Goal: Find specific page/section

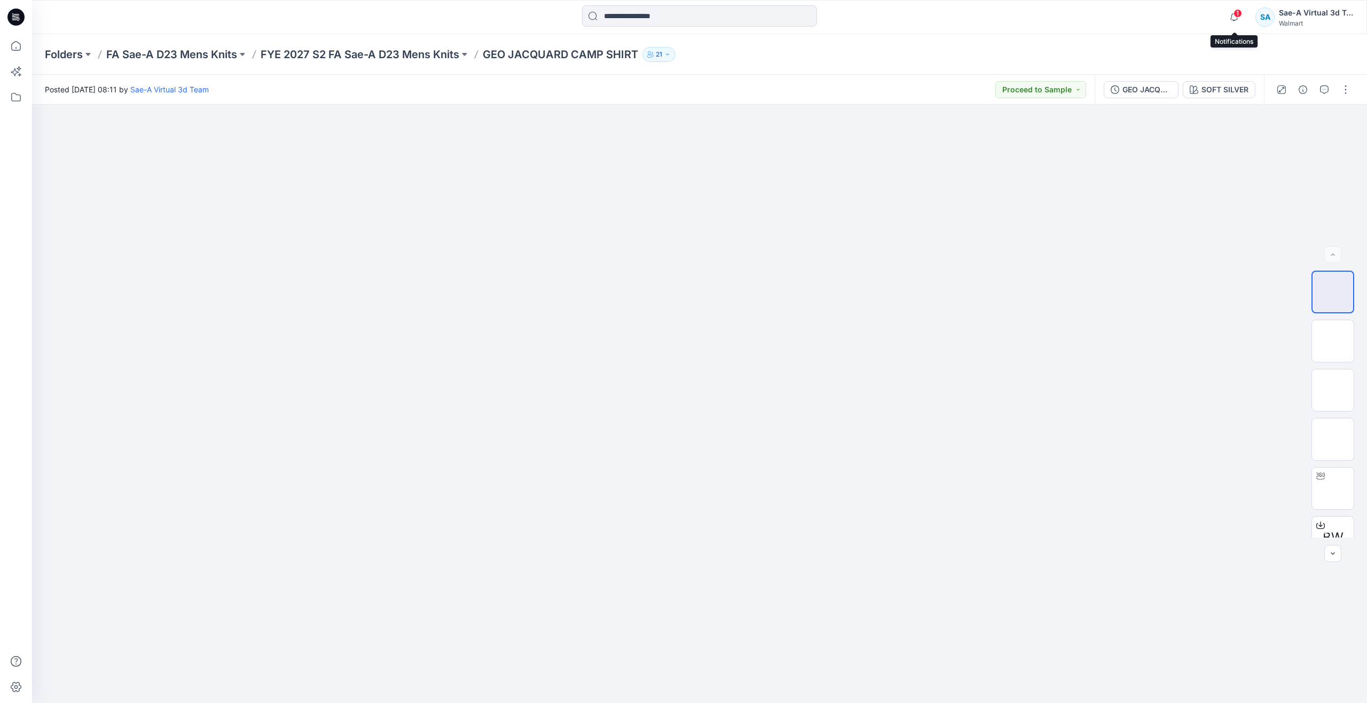
click at [1238, 15] on span "1" at bounding box center [1238, 13] width 9 height 9
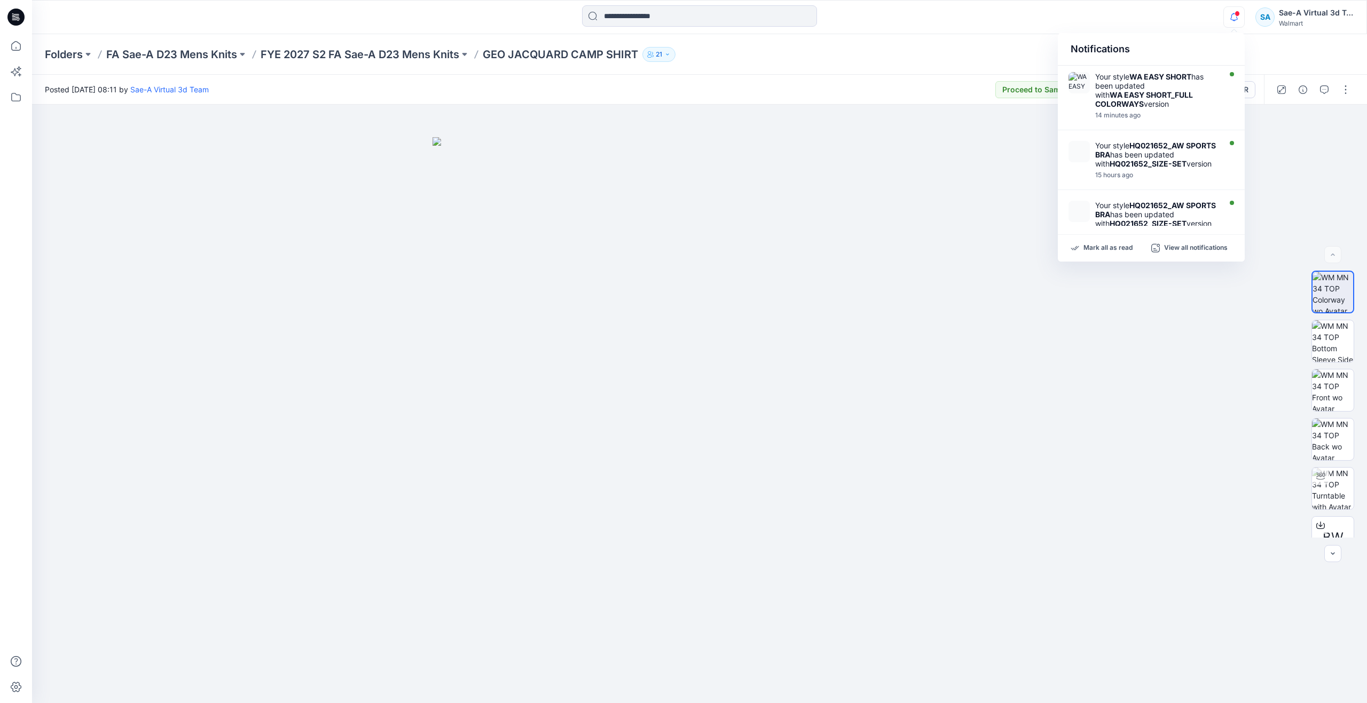
click at [899, 62] on div "Folders FA Sae-A D23 Mens Knits FYE 2027 S2 FA Sae-A D23 Mens Knits GEO JACQUAR…" at bounding box center [699, 54] width 1335 height 41
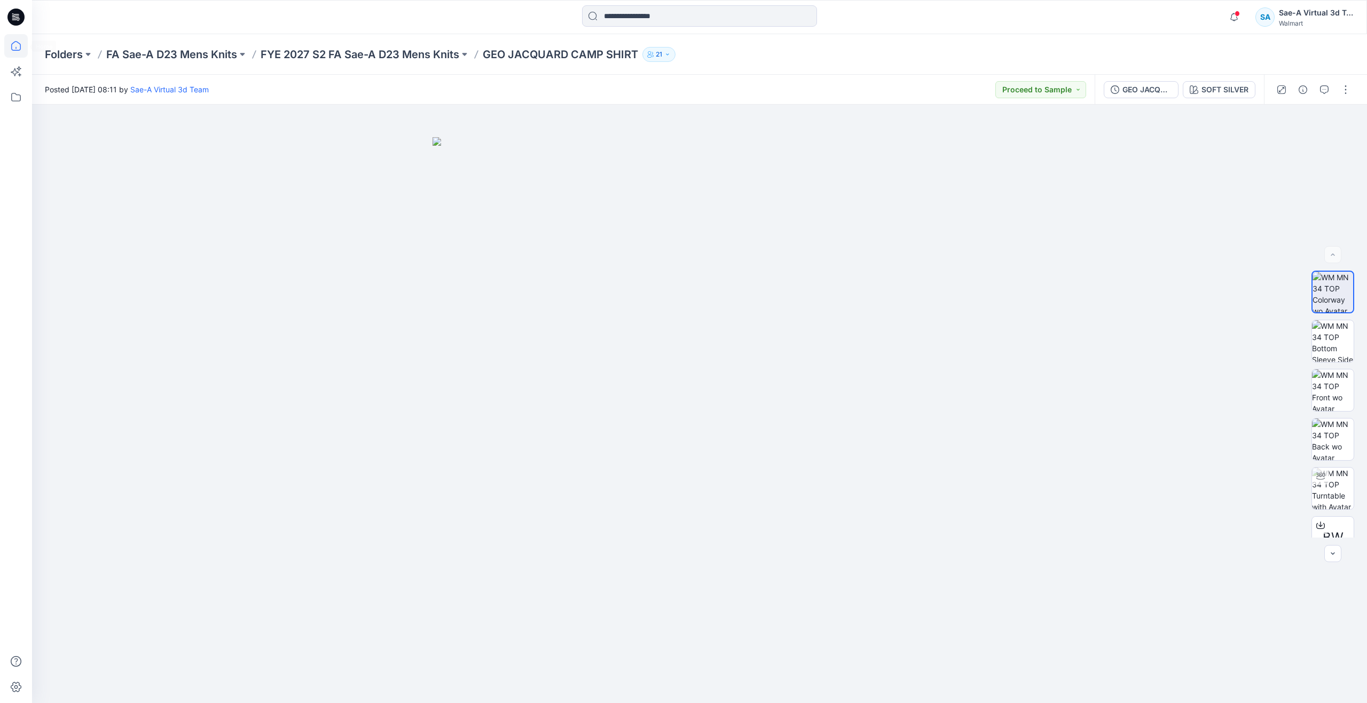
click at [17, 38] on icon at bounding box center [16, 46] width 24 height 24
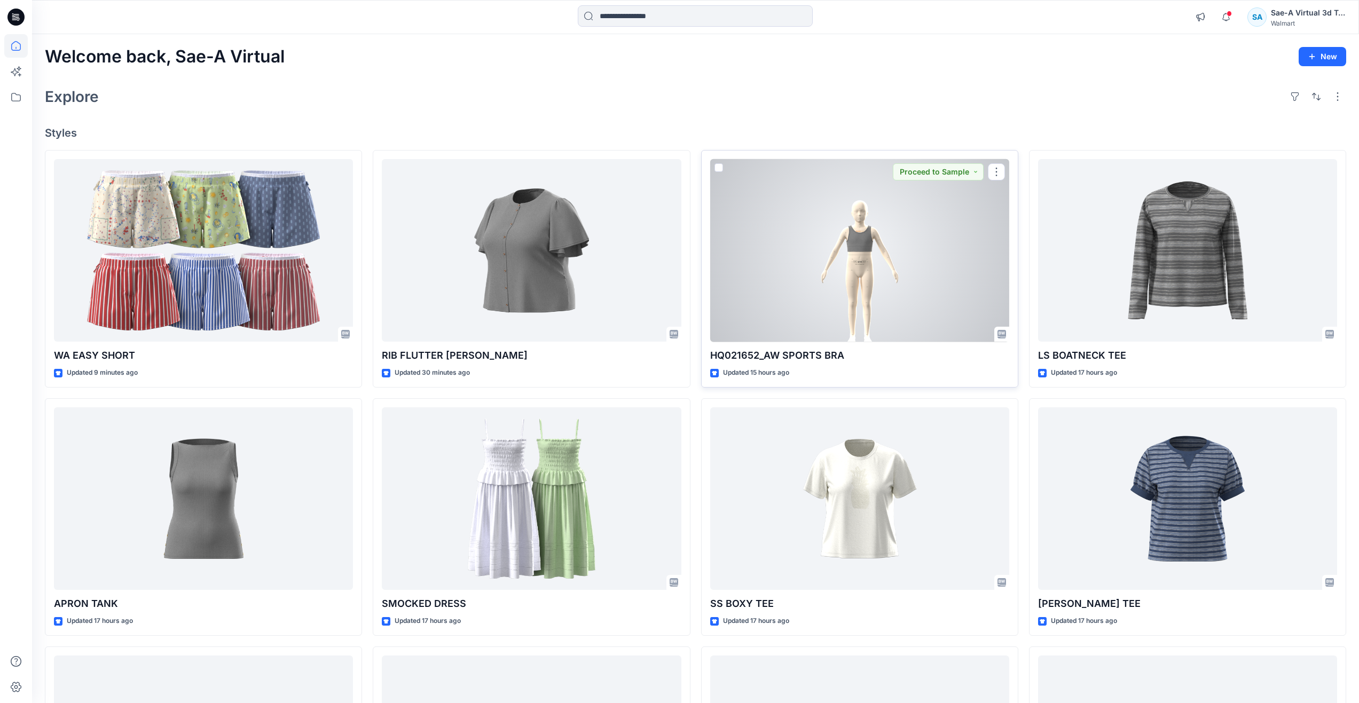
click at [831, 241] on div at bounding box center [859, 250] width 299 height 183
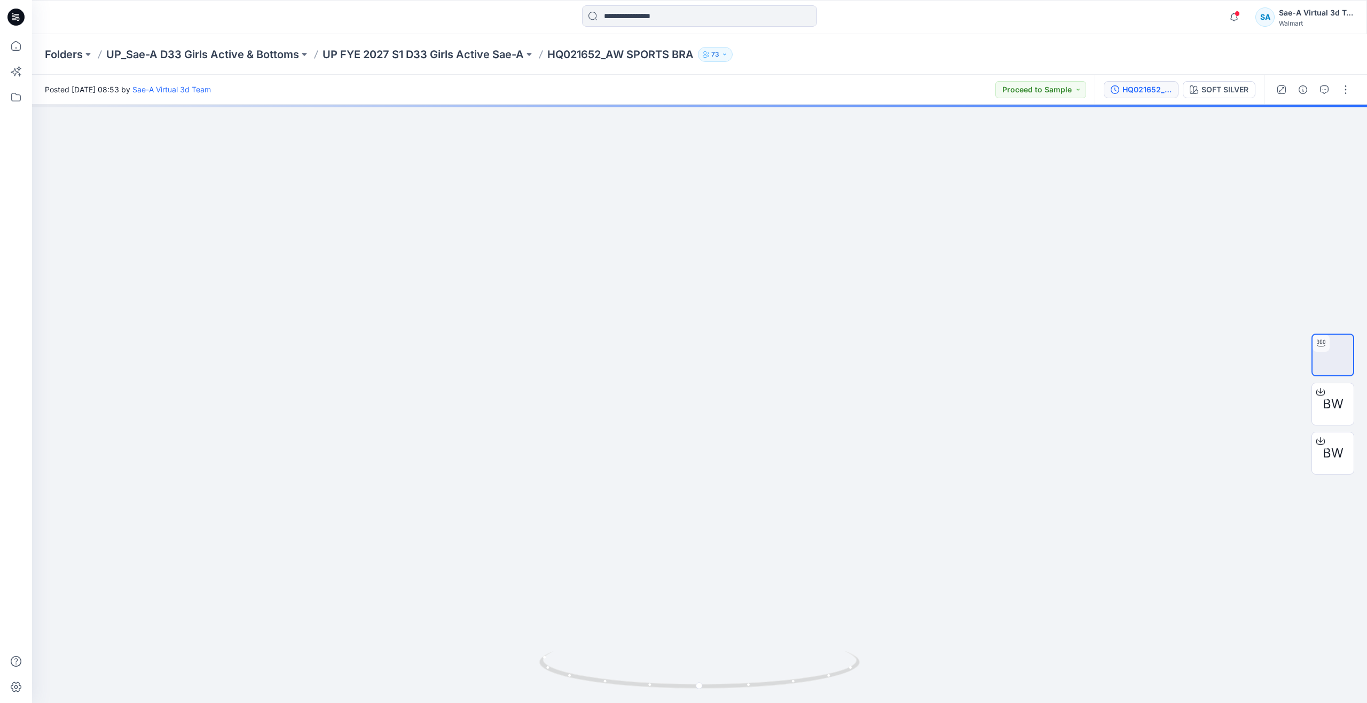
click at [1163, 96] on button "HQ021652_SIZE-SET" at bounding box center [1141, 89] width 75 height 17
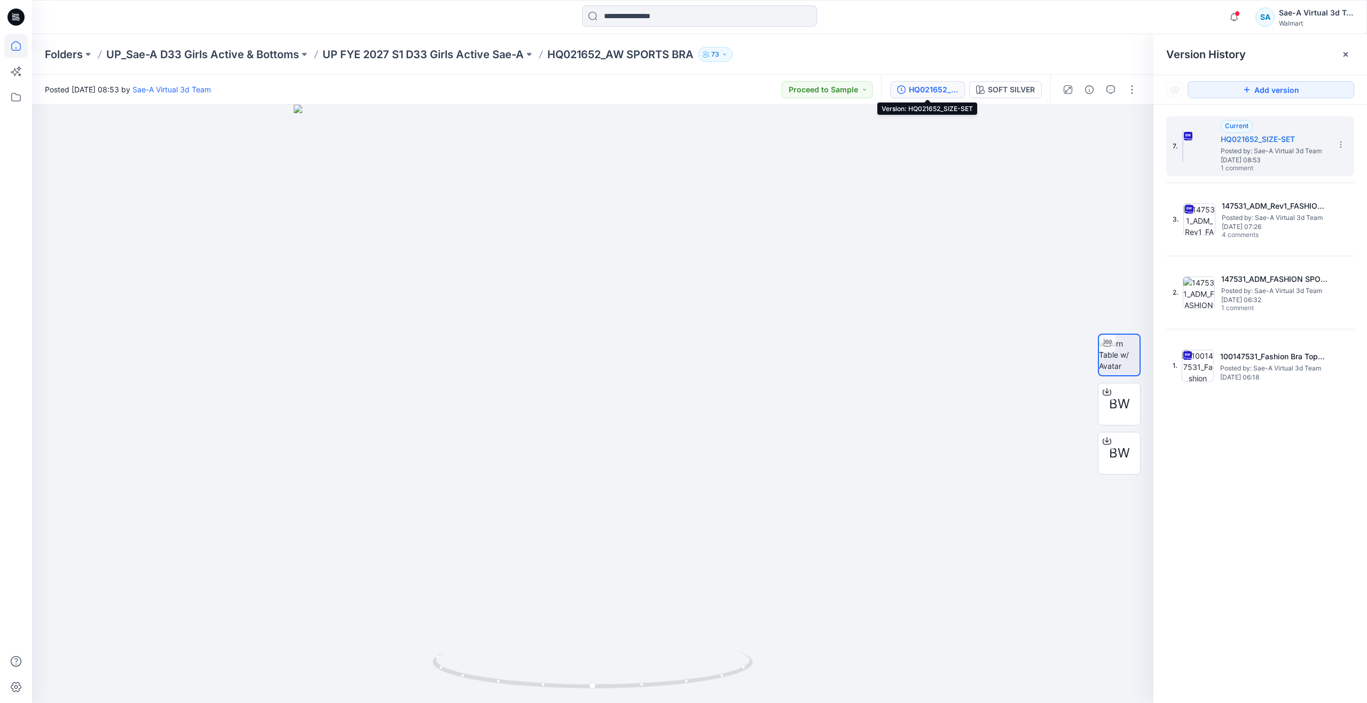
click at [16, 43] on icon at bounding box center [16, 46] width 24 height 24
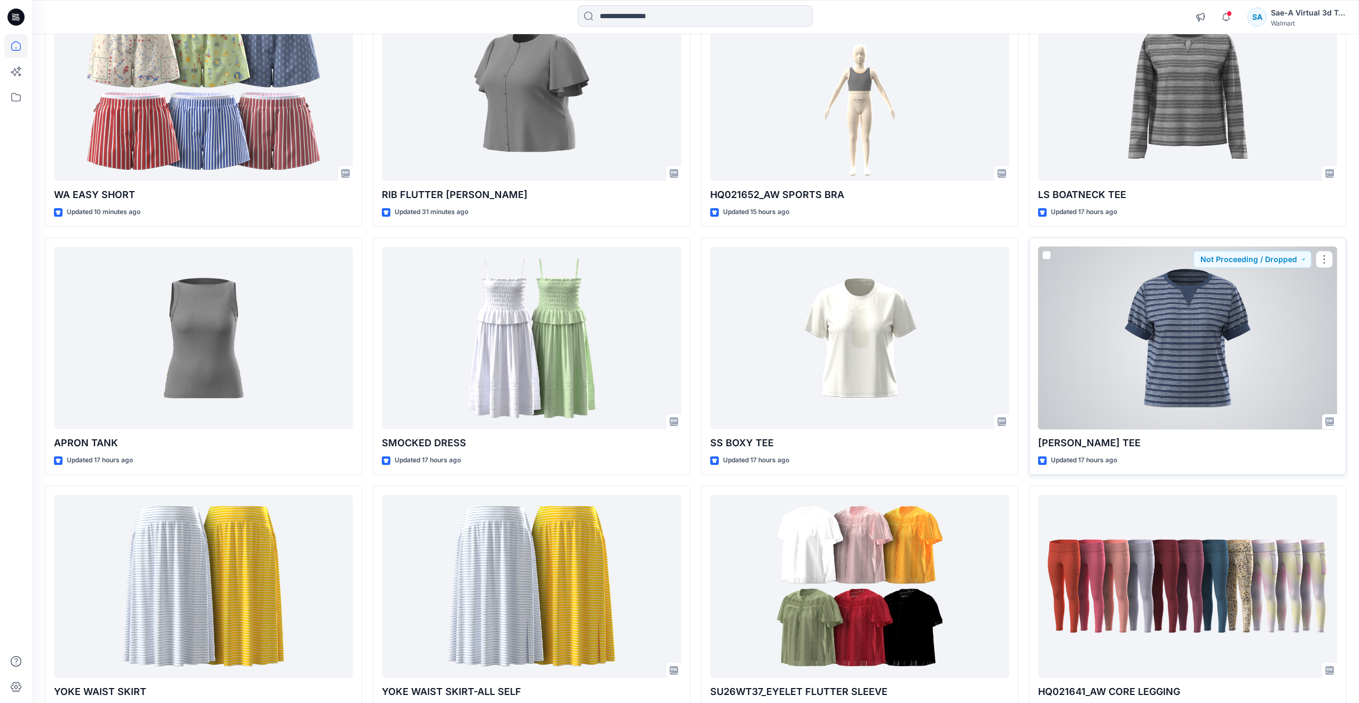
scroll to position [214, 0]
